Goal: Task Accomplishment & Management: Manage account settings

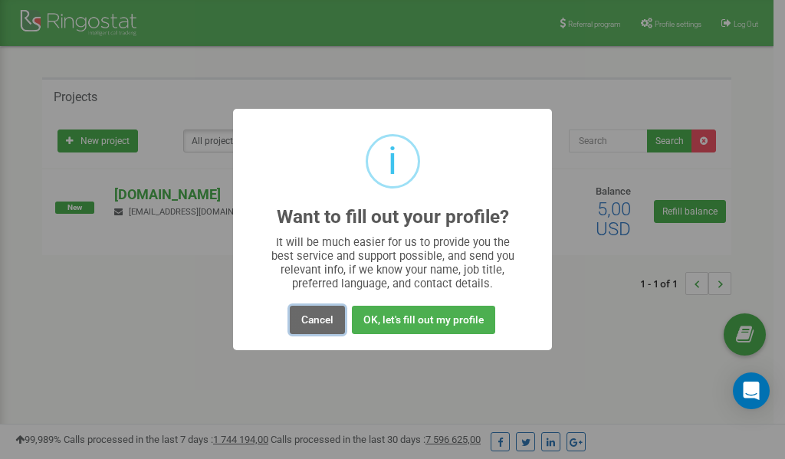
click at [307, 321] on button "Cancel" at bounding box center [317, 320] width 55 height 28
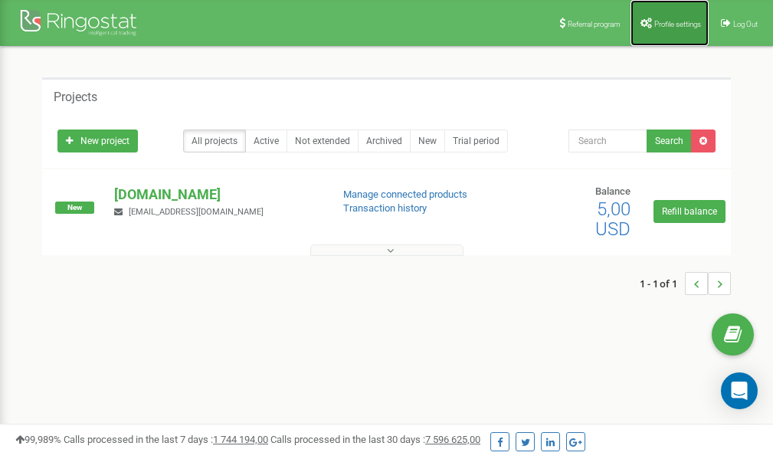
click at [676, 21] on span "Profile settings" at bounding box center [678, 24] width 47 height 8
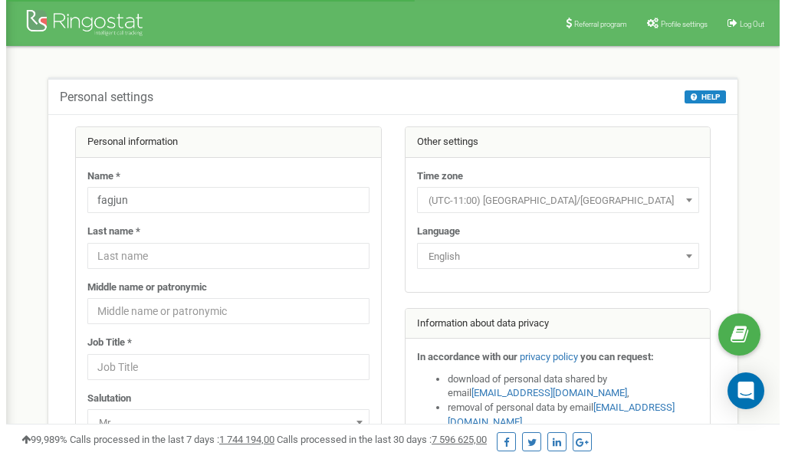
scroll to position [77, 0]
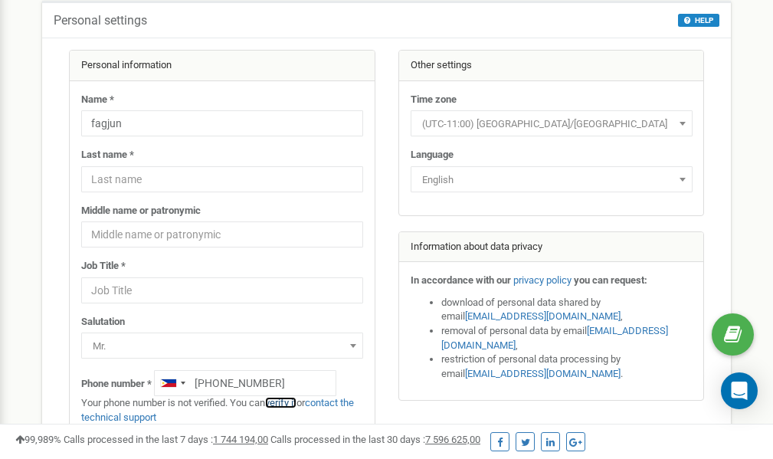
click at [290, 402] on link "verify it" at bounding box center [280, 402] width 31 height 11
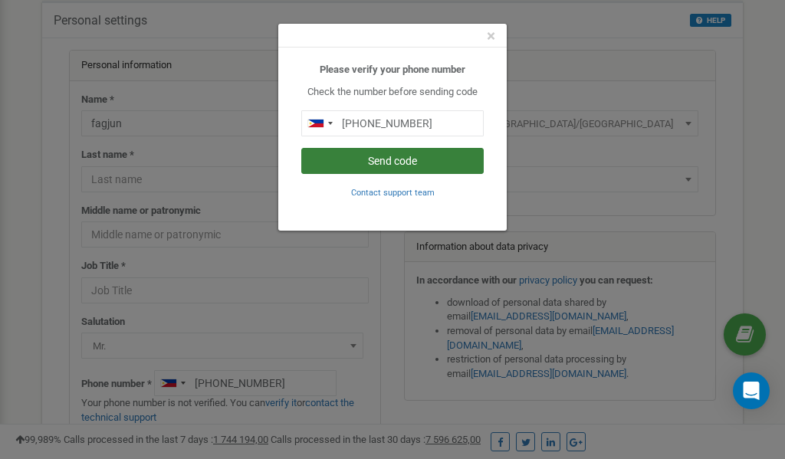
click at [365, 162] on button "Send code" at bounding box center [392, 161] width 182 height 26
